Goal: Information Seeking & Learning: Find specific fact

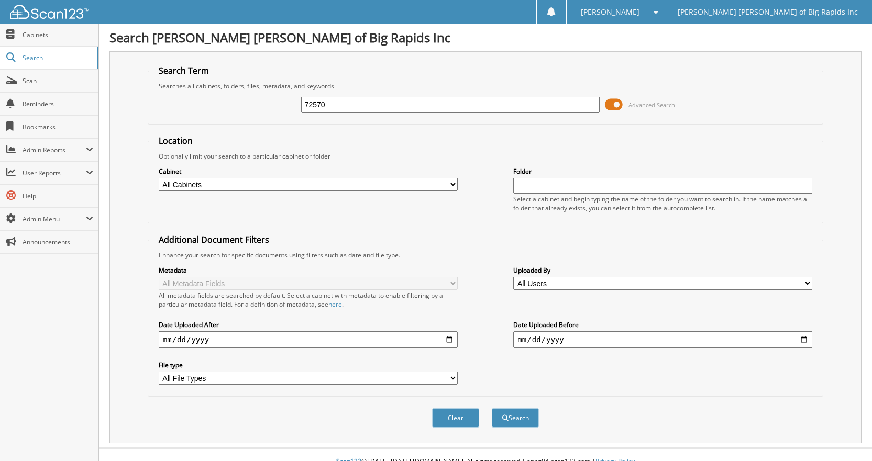
type input "72570"
click at [492, 408] on button "Search" at bounding box center [515, 417] width 47 height 19
type input "CLIENT COMMAND"
click at [492, 408] on button "Search" at bounding box center [515, 417] width 47 height 19
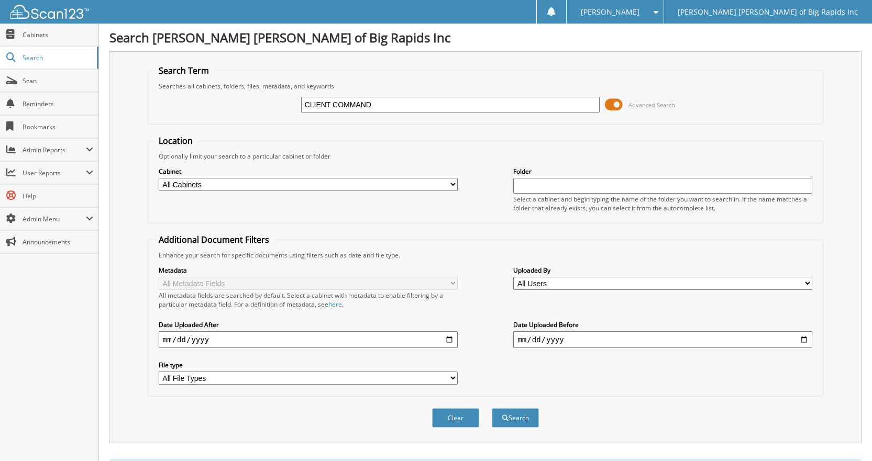
drag, startPoint x: 399, startPoint y: 104, endPoint x: 294, endPoint y: 104, distance: 104.7
click at [294, 104] on div "CLIENT COMMAND Advanced Search" at bounding box center [485, 105] width 664 height 28
type input "CU DIRECT"
click at [492, 408] on button "Search" at bounding box center [515, 417] width 47 height 19
click at [350, 101] on input "CU DIRECT" at bounding box center [450, 105] width 299 height 16
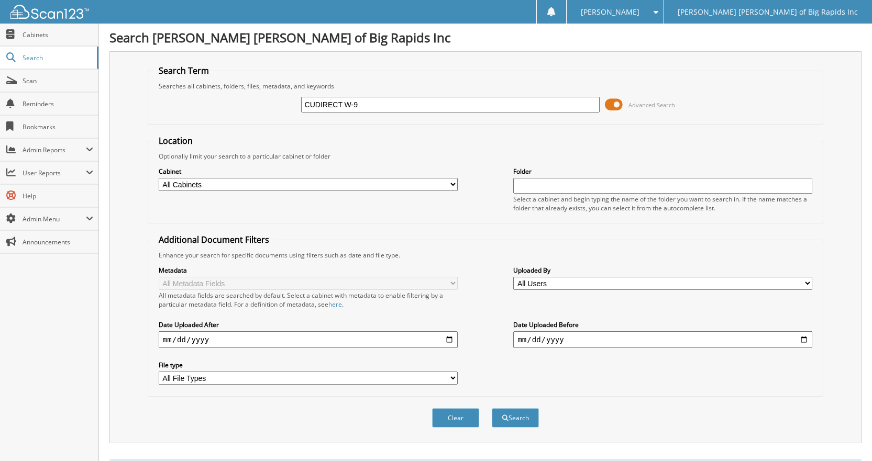
type input "CUDIRECT W-9"
click at [492, 408] on button "Search" at bounding box center [515, 417] width 47 height 19
click at [315, 105] on input "CUDIRECT W-9" at bounding box center [450, 105] width 299 height 16
type input "CU DIRECT W-9"
click at [512, 413] on button "Search" at bounding box center [515, 417] width 47 height 19
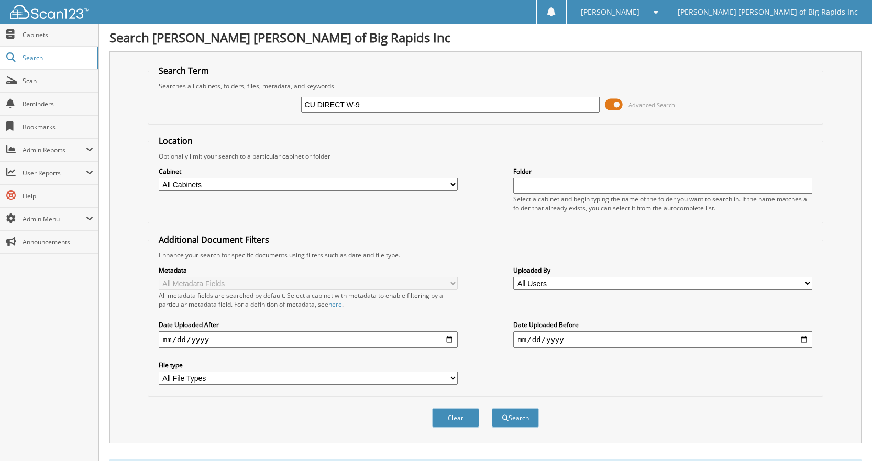
drag, startPoint x: 376, startPoint y: 105, endPoint x: 278, endPoint y: 107, distance: 98.5
click at [278, 107] on div "CU DIRECT W-9 Advanced Search" at bounding box center [485, 105] width 664 height 28
type input "PREMIER AUTO W-9"
click at [492, 408] on button "Search" at bounding box center [515, 417] width 47 height 19
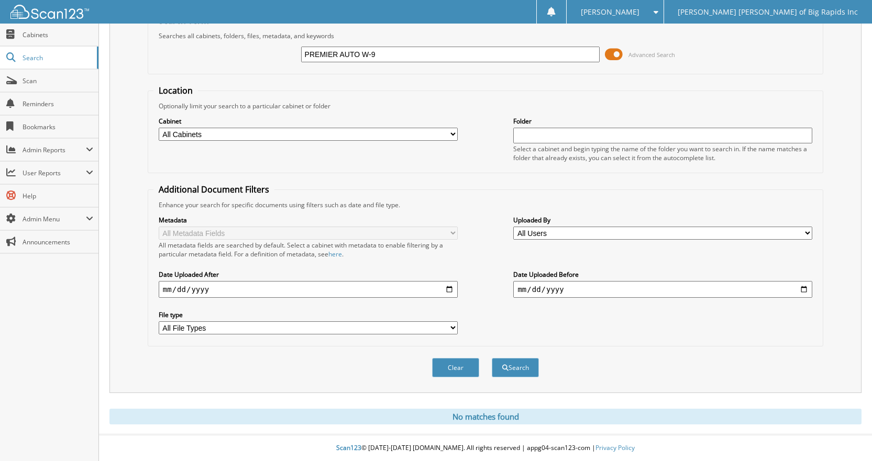
click at [380, 58] on input "PREMIER AUTO W-9" at bounding box center [450, 55] width 299 height 16
type input "PREMIER AUTO"
click at [492, 358] on button "Search" at bounding box center [515, 367] width 47 height 19
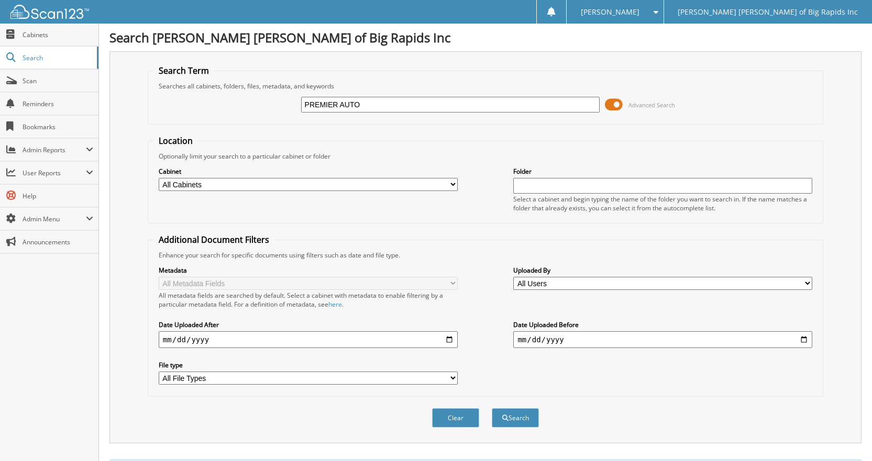
drag, startPoint x: 369, startPoint y: 109, endPoint x: 294, endPoint y: 107, distance: 74.9
click at [294, 107] on div "PREMIER AUTO Advanced Search" at bounding box center [485, 105] width 664 height 28
type input "WORALL"
click at [492, 408] on button "Search" at bounding box center [515, 417] width 47 height 19
click at [345, 103] on input "WORALL" at bounding box center [450, 105] width 299 height 16
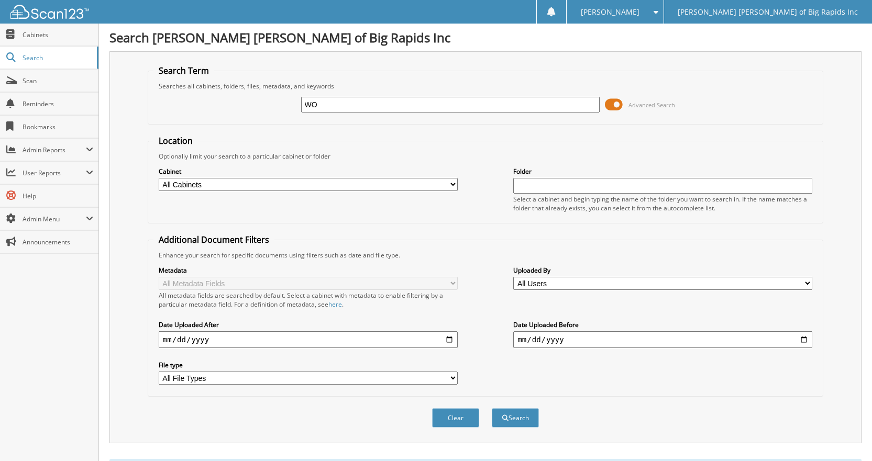
type input "W"
type input "DO ALL [PERSON_NAME]"
click at [492, 408] on button "Search" at bounding box center [515, 417] width 47 height 19
click at [455, 210] on div "Cabinet All Cabinets ACCOUNTS PAYABLE ACCOUNTS RECEIVABLE BANK RECS CAR DEALS C…" at bounding box center [485, 189] width 664 height 57
drag, startPoint x: 356, startPoint y: 104, endPoint x: 293, endPoint y: 108, distance: 63.0
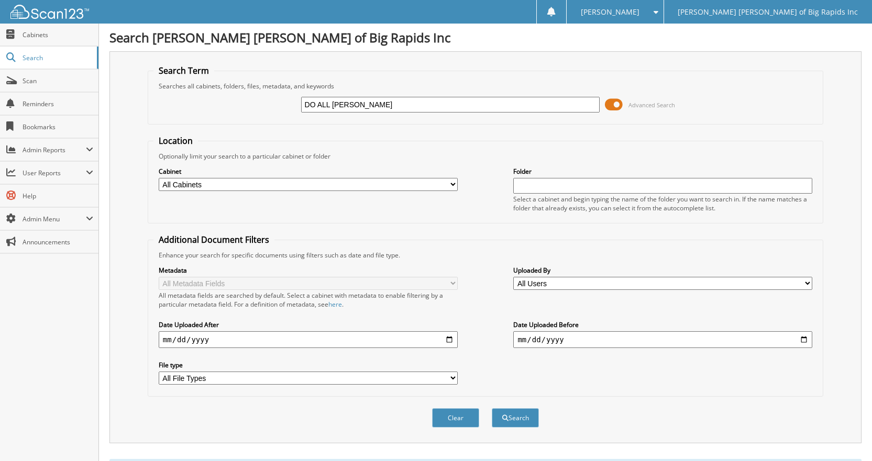
click at [293, 108] on div "DO ALL DOUG Advanced Search" at bounding box center [485, 105] width 664 height 28
type input "CLIENT COMMAND"
click at [510, 416] on button "Search" at bounding box center [515, 417] width 47 height 19
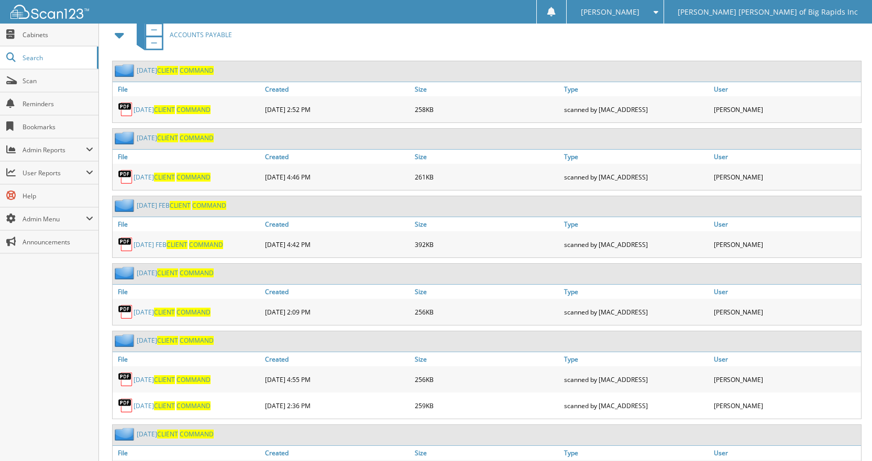
scroll to position [576, 0]
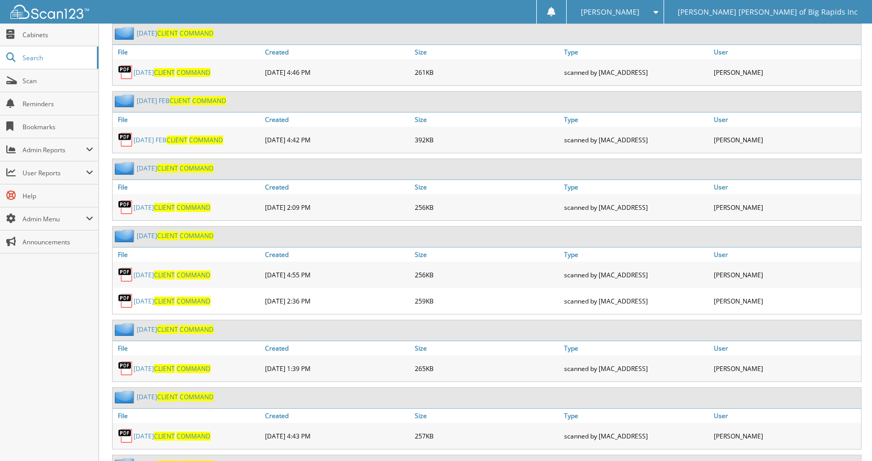
click at [171, 372] on span "CLIENT" at bounding box center [164, 368] width 21 height 9
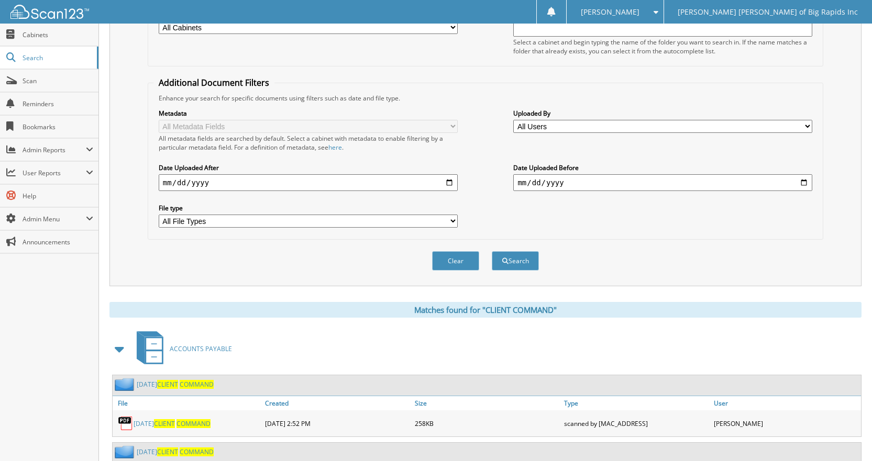
scroll to position [0, 0]
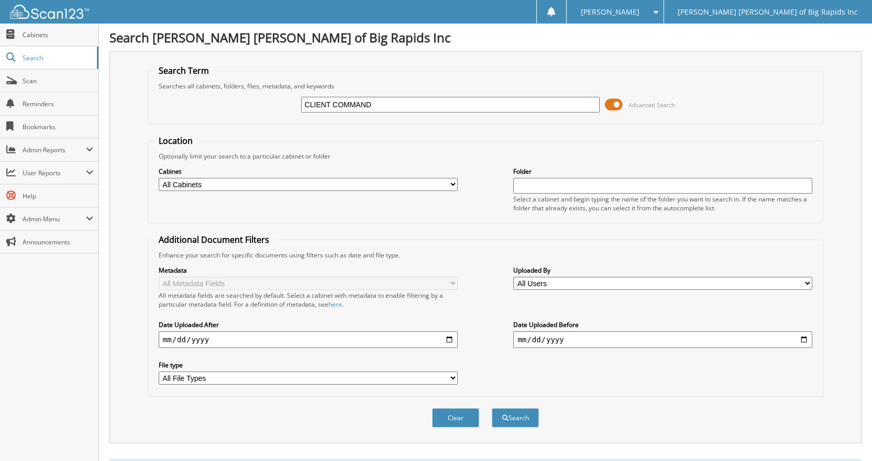
drag, startPoint x: 398, startPoint y: 97, endPoint x: 285, endPoint y: 104, distance: 113.8
click at [287, 107] on div "CLIENT COMMAND Advanced Search" at bounding box center [485, 105] width 664 height 28
type input "W-9"
click at [492, 408] on button "Search" at bounding box center [515, 417] width 47 height 19
click at [312, 104] on input "W-9" at bounding box center [450, 105] width 299 height 16
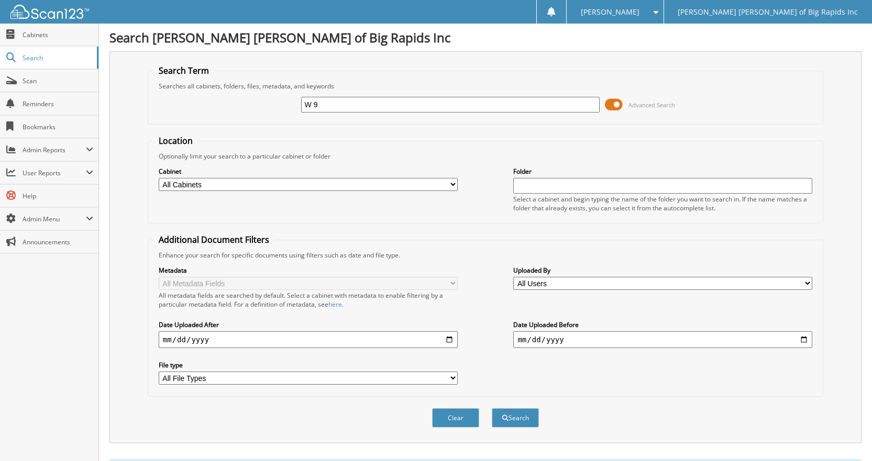
type input "W 9"
click at [492, 408] on button "Search" at bounding box center [515, 417] width 47 height 19
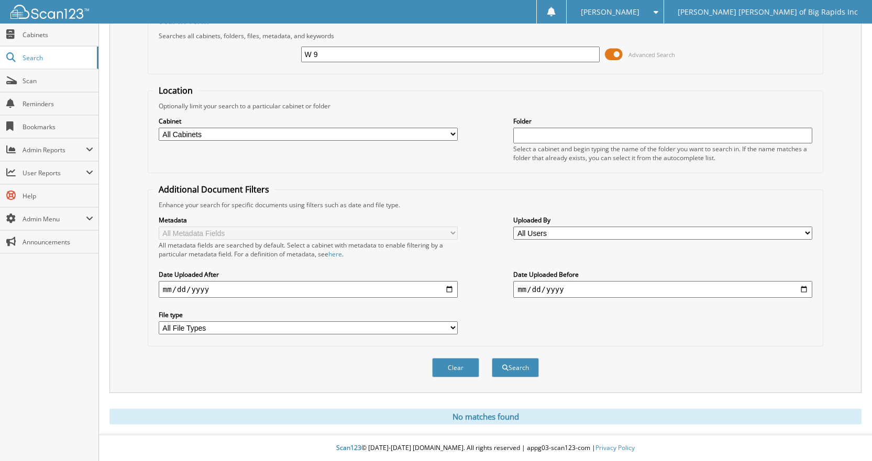
click at [316, 52] on input "W 9" at bounding box center [450, 55] width 299 height 16
type input "W9"
click at [492, 358] on button "Search" at bounding box center [515, 367] width 47 height 19
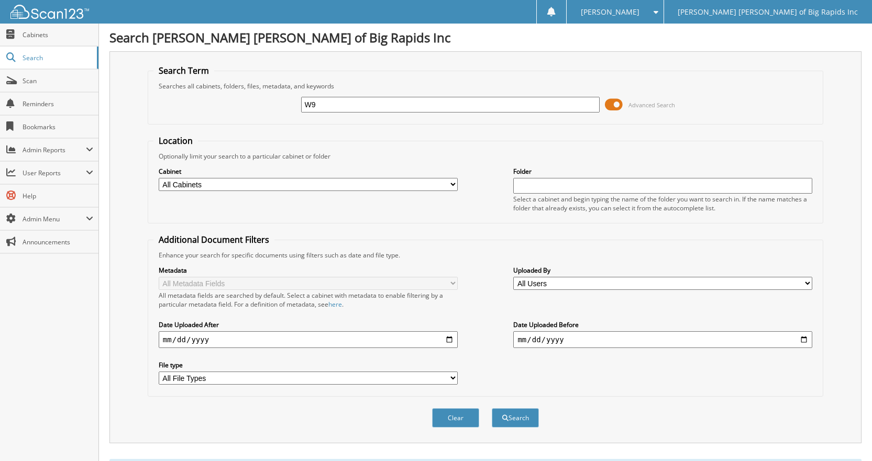
drag, startPoint x: 320, startPoint y: 105, endPoint x: 284, endPoint y: 106, distance: 36.7
click at [284, 106] on div "W9 Advanced Search" at bounding box center [485, 105] width 664 height 28
click at [44, 36] on span "Cabinets" at bounding box center [58, 34] width 71 height 9
